Goal: Task Accomplishment & Management: Use online tool/utility

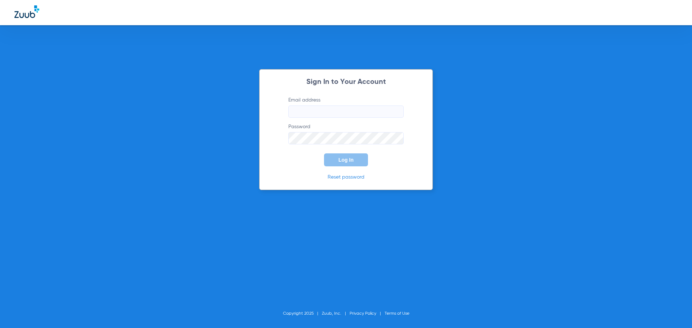
click at [323, 118] on form "Email address Password Log In" at bounding box center [345, 132] width 137 height 70
click at [324, 108] on input "Email address" at bounding box center [345, 112] width 115 height 12
type input "[EMAIL_ADDRESS][DOMAIN_NAME]"
click at [324, 153] on button "Log In" at bounding box center [346, 159] width 44 height 13
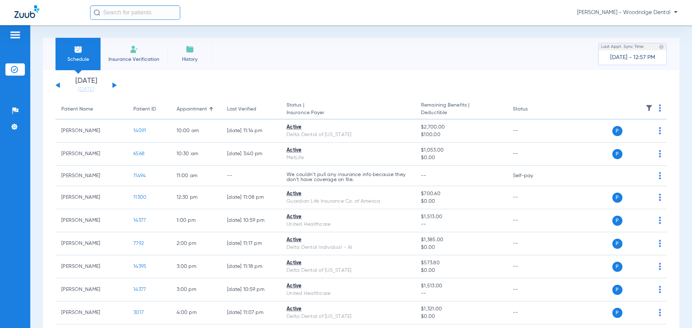
click at [133, 10] on input "text" at bounding box center [135, 12] width 90 height 14
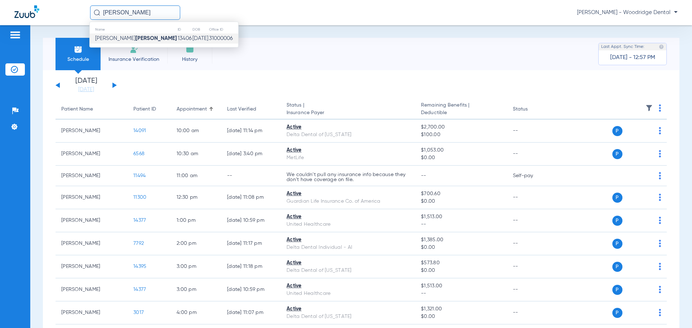
type input "[PERSON_NAME]"
click at [135, 36] on strong "[PERSON_NAME]" at bounding box center [155, 38] width 41 height 5
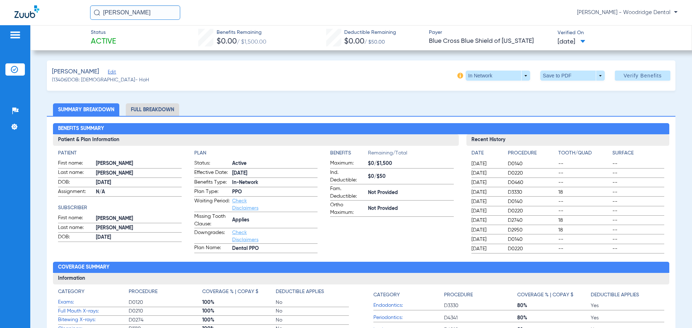
click at [161, 109] on li "Full Breakdown" at bounding box center [152, 109] width 53 height 13
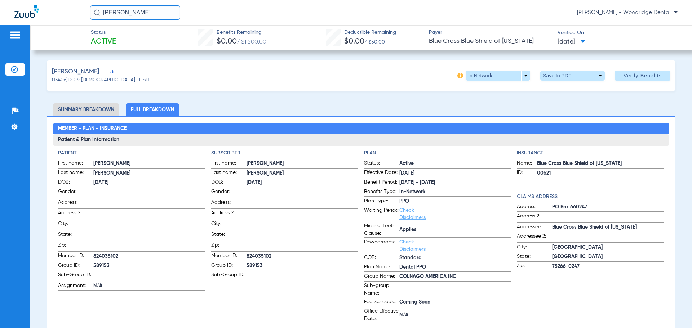
click at [585, 40] on span "[DATE]" at bounding box center [571, 41] width 28 height 9
click at [591, 40] on div at bounding box center [346, 164] width 692 height 328
click at [519, 77] on span at bounding box center [497, 76] width 64 height 10
click at [519, 77] on div at bounding box center [346, 164] width 692 height 328
click at [635, 77] on span "Verify Benefits" at bounding box center [642, 76] width 38 height 6
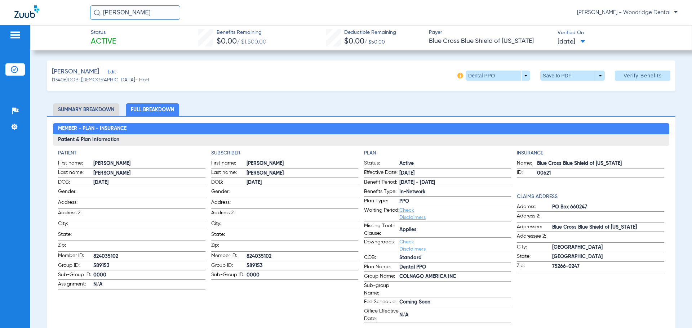
click at [17, 37] on img at bounding box center [15, 35] width 12 height 9
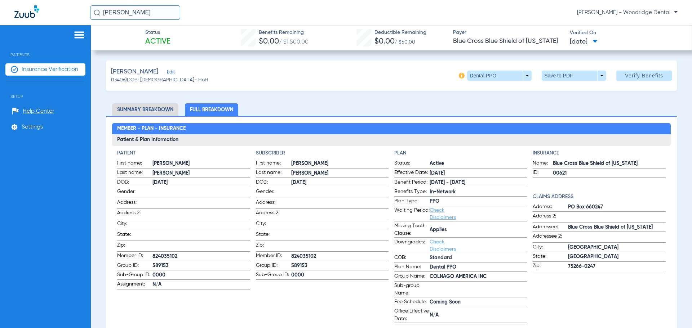
click at [84, 36] on img at bounding box center [79, 35] width 12 height 9
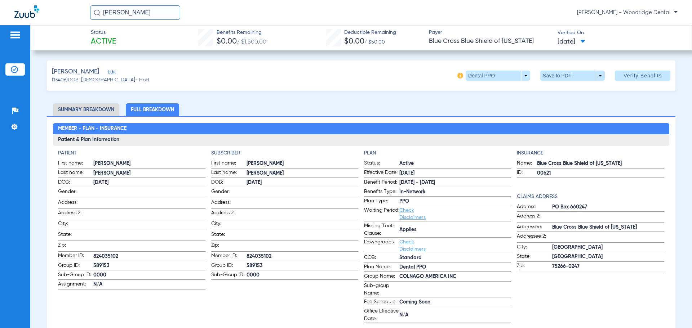
click at [16, 36] on img at bounding box center [15, 35] width 12 height 9
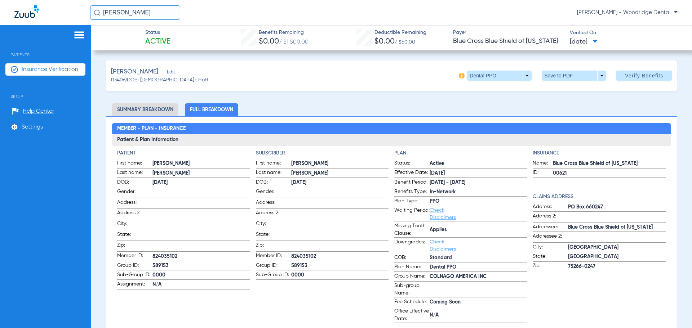
click at [45, 69] on span "Insurance Verification" at bounding box center [50, 69] width 57 height 7
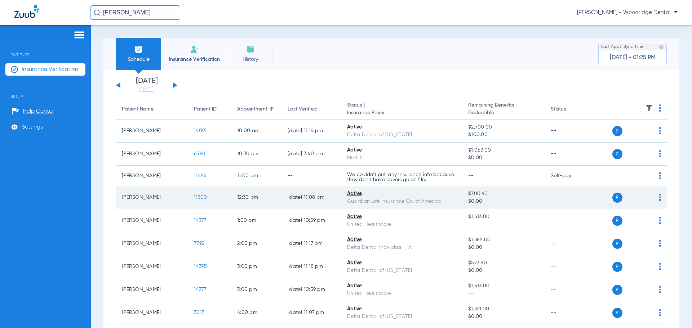
click at [204, 198] on span "11300" at bounding box center [200, 197] width 13 height 5
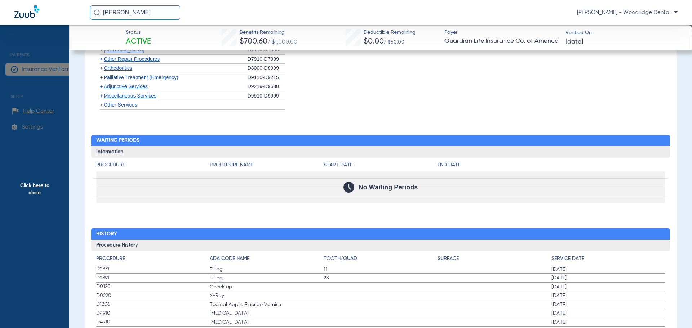
scroll to position [1000, 0]
